Goal: Information Seeking & Learning: Learn about a topic

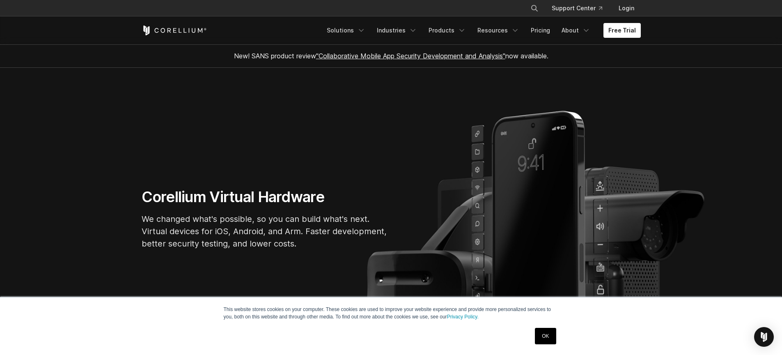
click at [544, 335] on link "OK" at bounding box center [545, 336] width 21 height 16
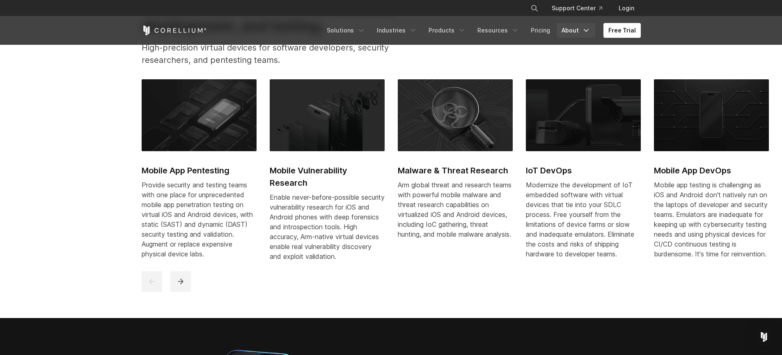
scroll to position [248, 0]
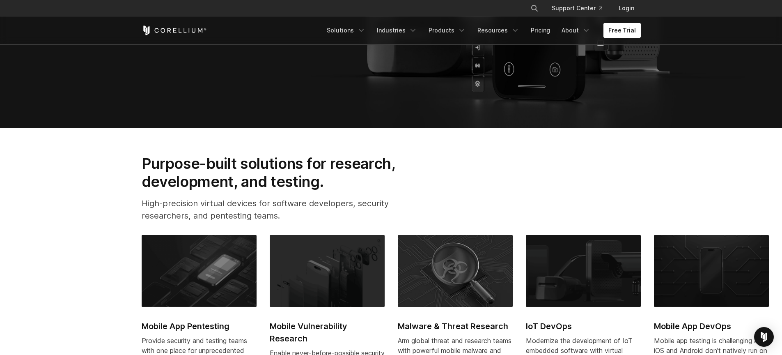
click at [627, 28] on link "Free Trial" at bounding box center [622, 30] width 37 height 15
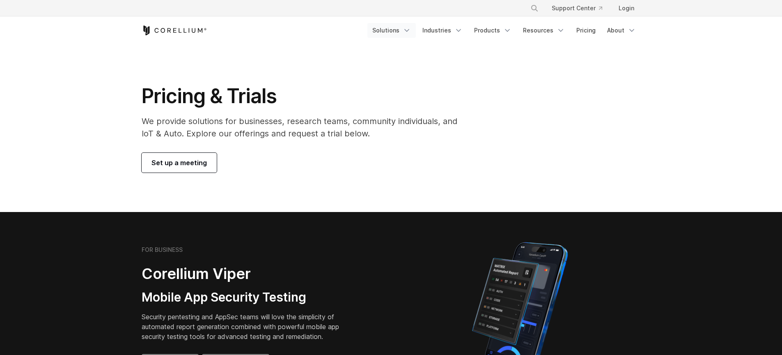
click at [399, 33] on link "Solutions" at bounding box center [392, 30] width 48 height 15
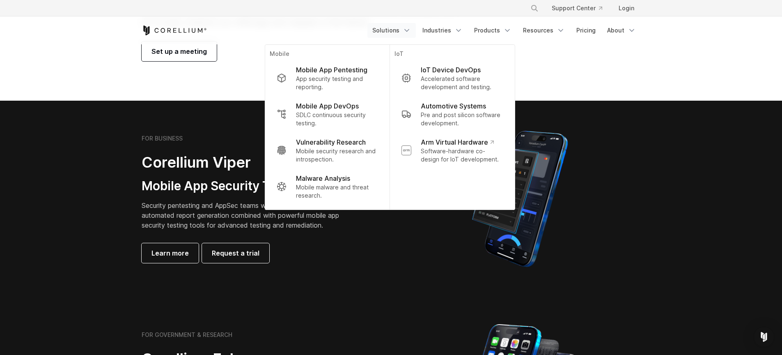
scroll to position [130, 0]
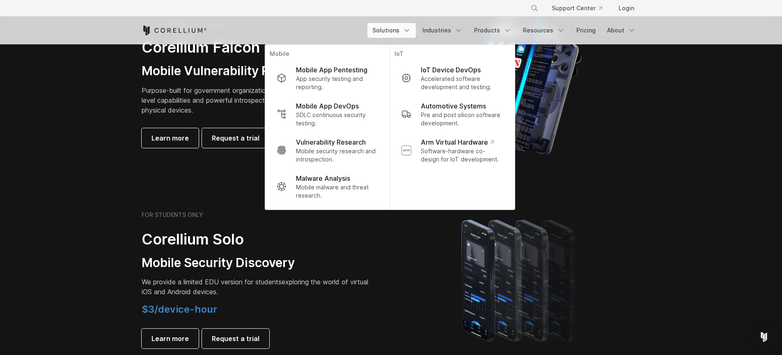
click at [627, 218] on div at bounding box center [520, 280] width 241 height 144
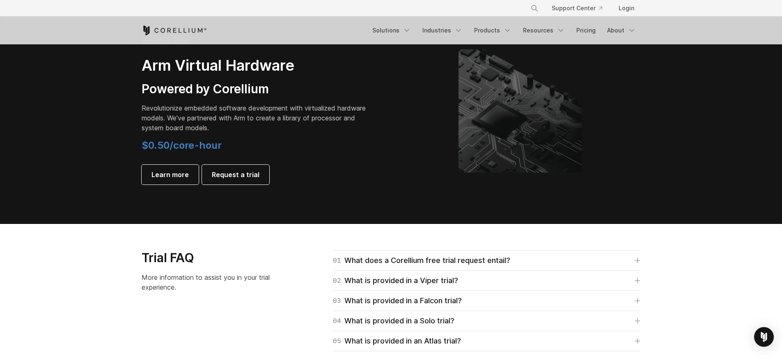
scroll to position [986, 0]
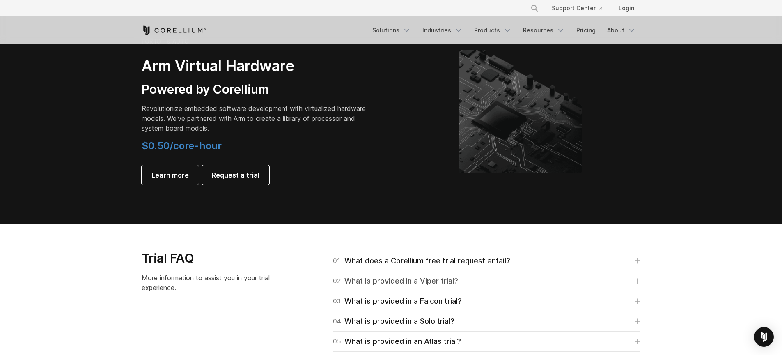
click at [473, 280] on link "02 What is provided in a Viper trial?" at bounding box center [487, 280] width 308 height 11
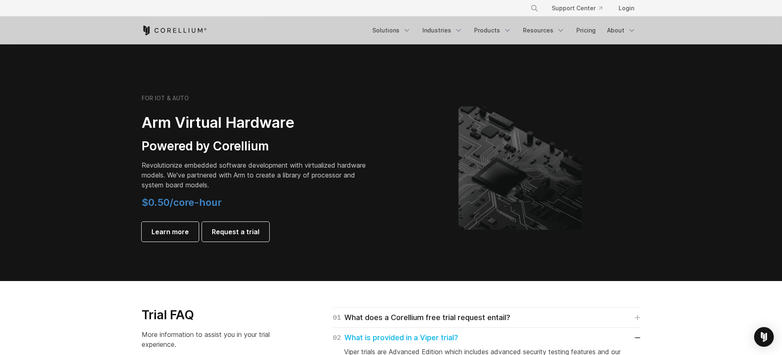
scroll to position [813, 0]
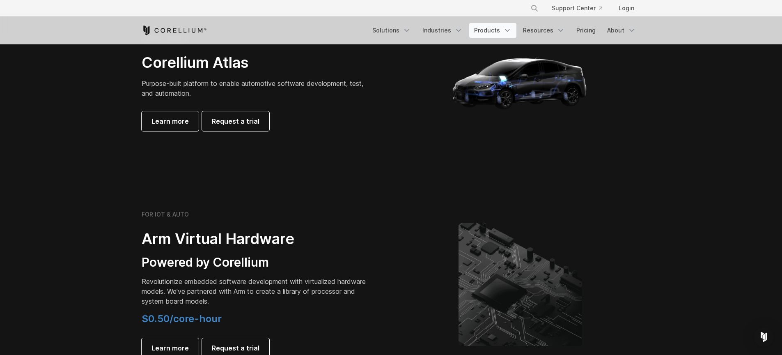
click at [498, 35] on link "Products" at bounding box center [492, 30] width 47 height 15
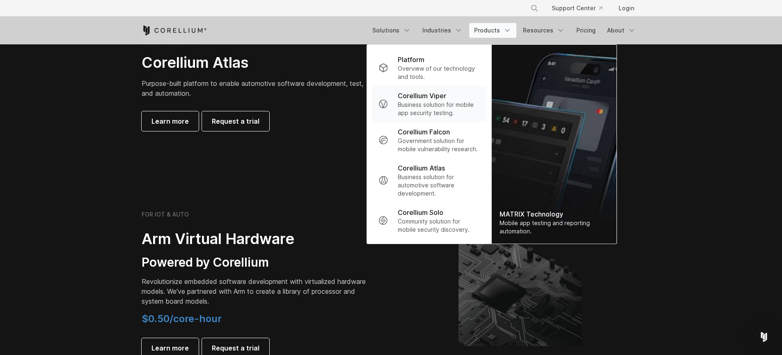
click at [433, 103] on p "Business solution for mobile app security testing." at bounding box center [439, 109] width 82 height 16
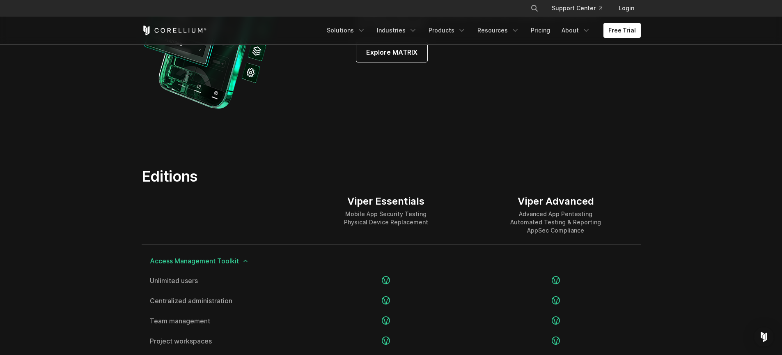
scroll to position [913, 0]
